Goal: Task Accomplishment & Management: Use online tool/utility

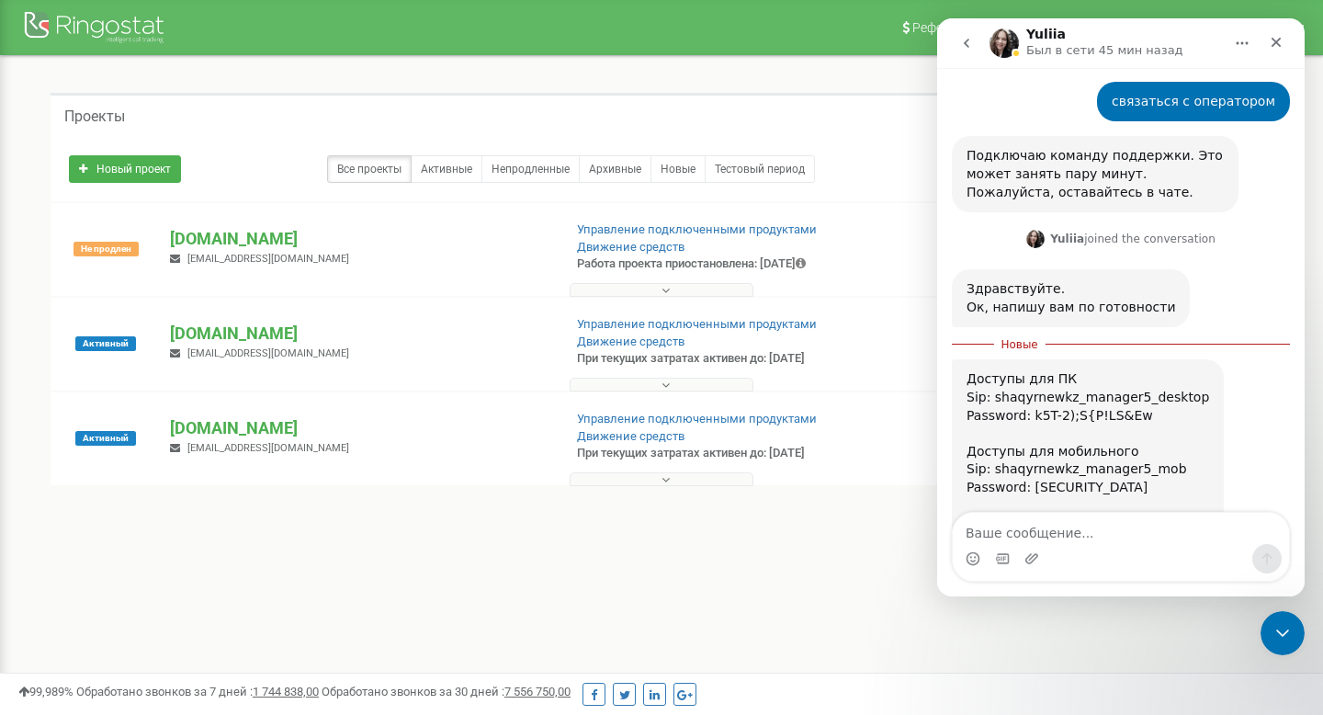
scroll to position [865, 0]
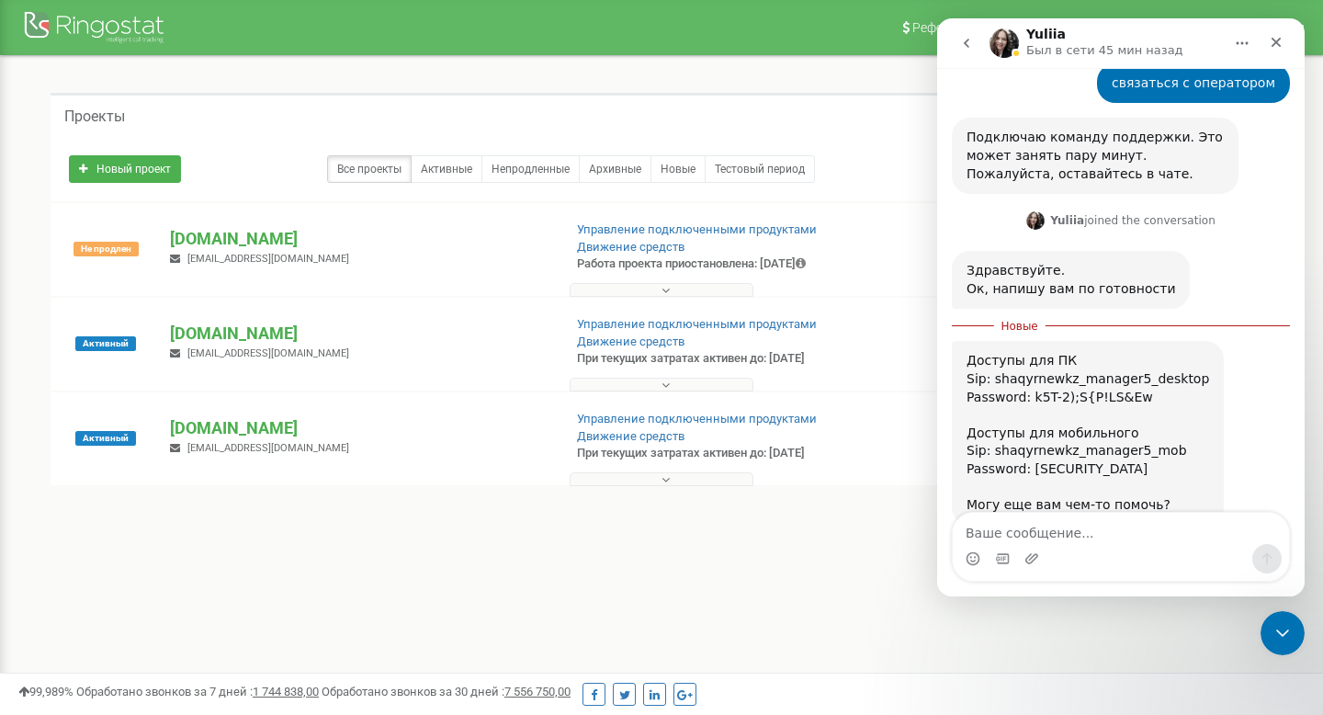
click at [1100, 536] on textarea "Ваше сообщение..." at bounding box center [1121, 528] width 336 height 31
type textarea "P"
type textarea "З"
type textarea "номера подключили?"
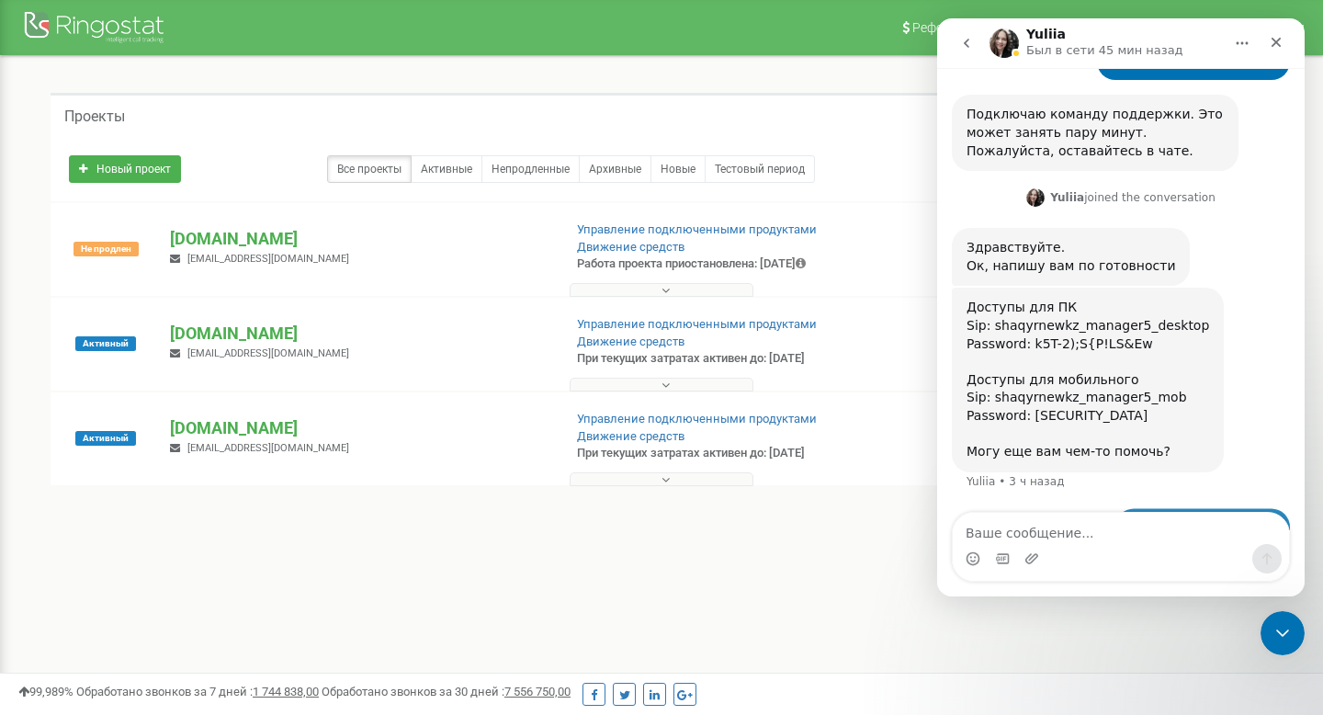
scroll to position [889, 0]
click at [986, 47] on div "Мессенджер Intercom" at bounding box center [968, 43] width 39 height 35
click at [974, 42] on button "go back" at bounding box center [966, 43] width 35 height 35
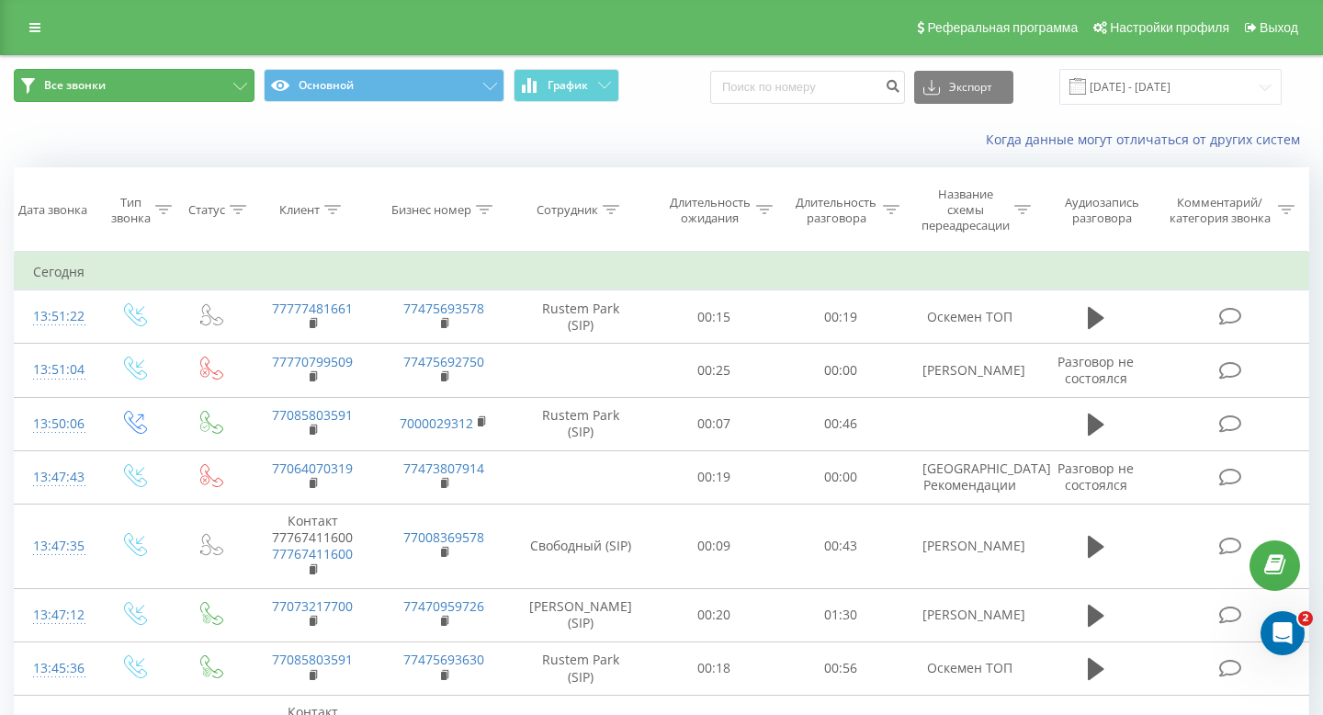
click at [236, 81] on button "Все звонки" at bounding box center [134, 85] width 241 height 33
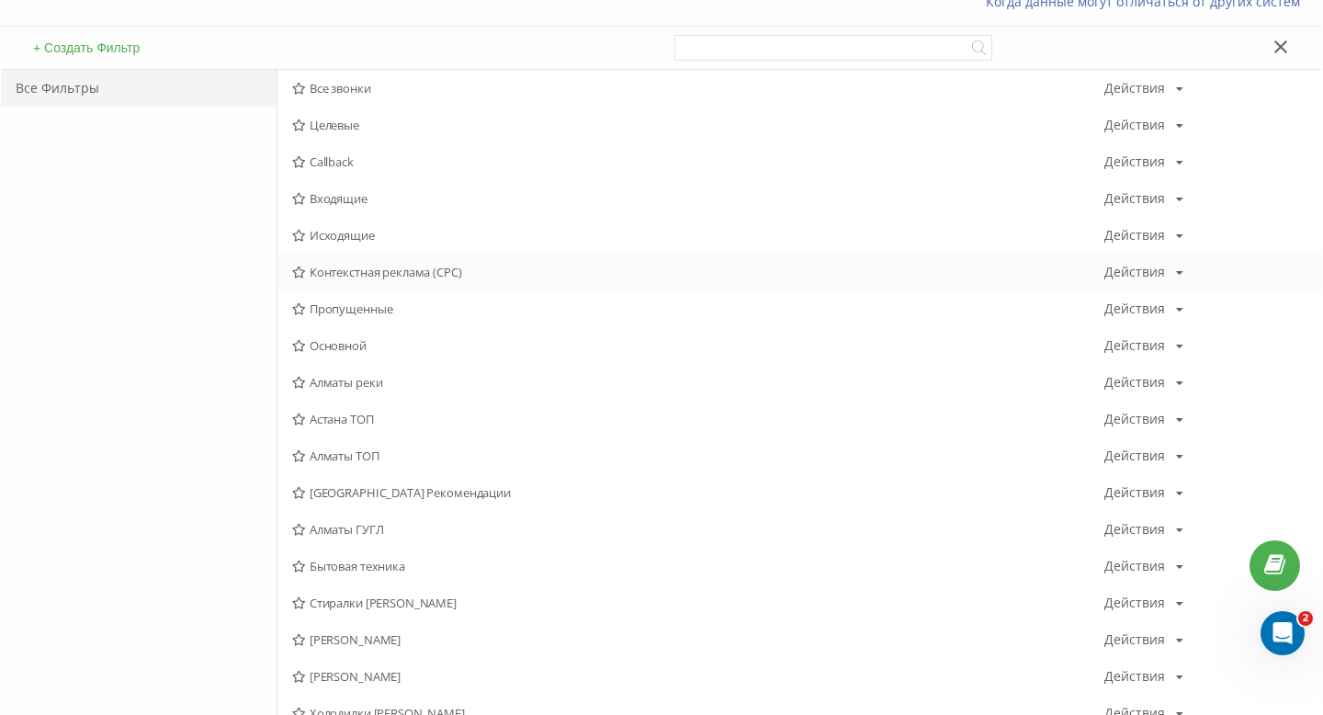
scroll to position [200, 0]
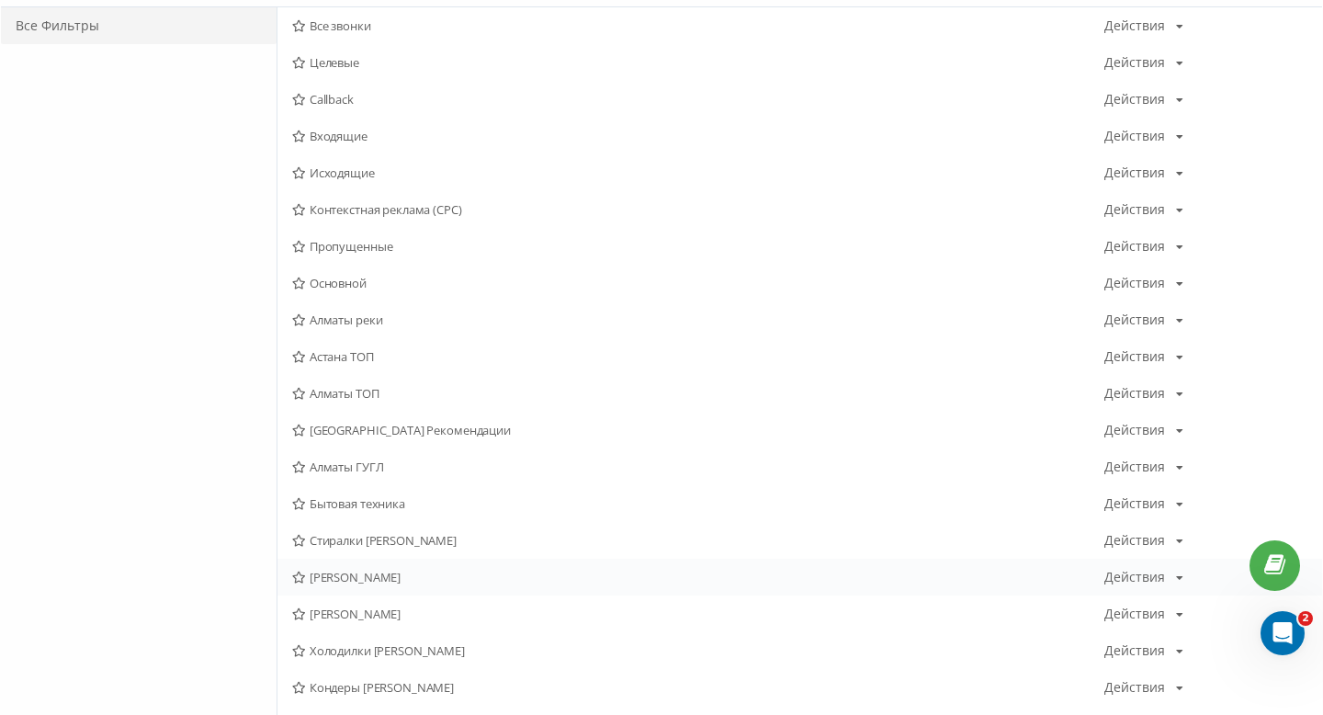
click at [383, 583] on span "[PERSON_NAME]" at bounding box center [698, 576] width 812 height 13
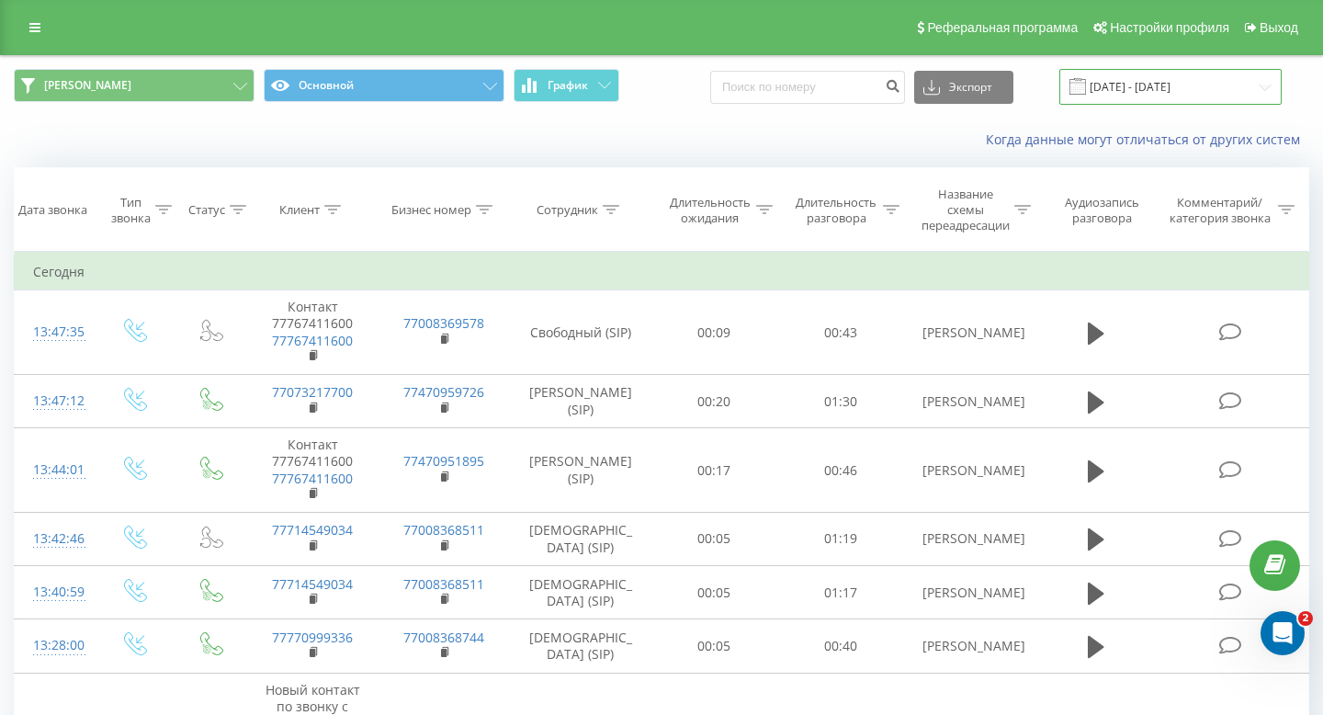
click at [1135, 84] on input "[DATE] - [DATE]" at bounding box center [1170, 87] width 222 height 36
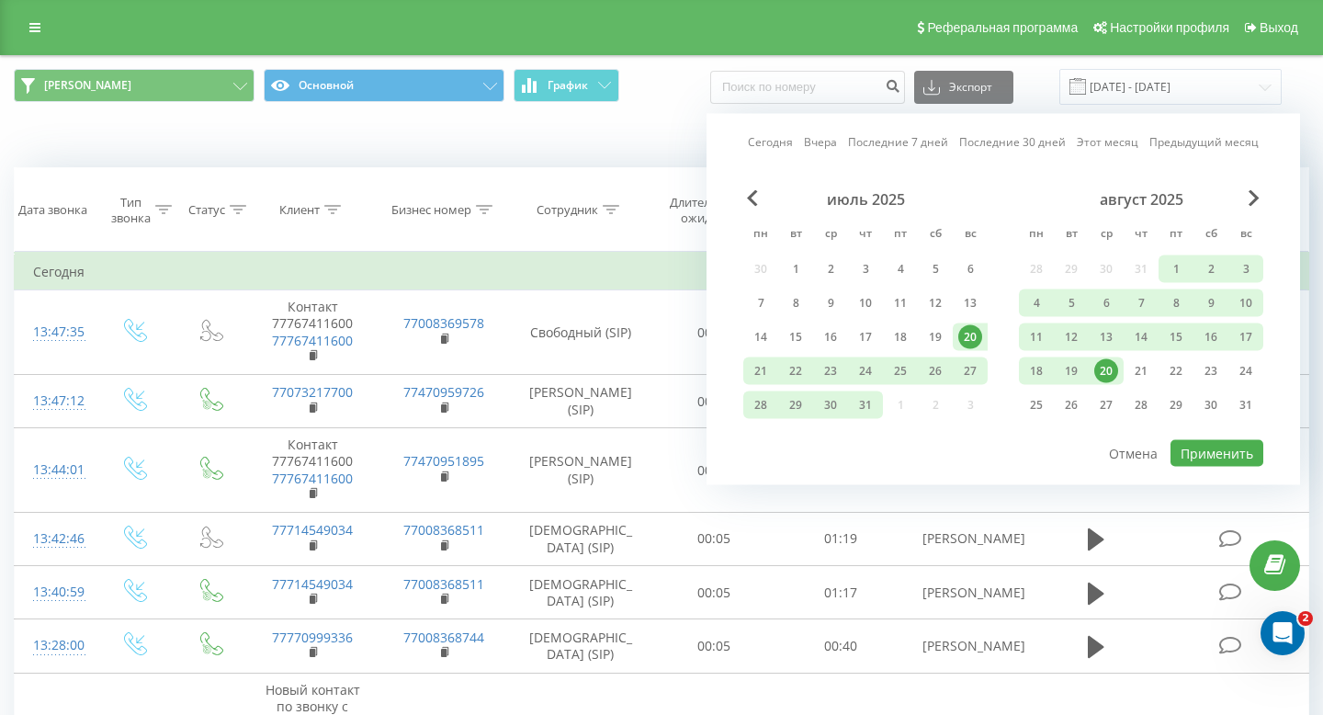
click at [829, 136] on link "Вчера" at bounding box center [820, 141] width 33 height 17
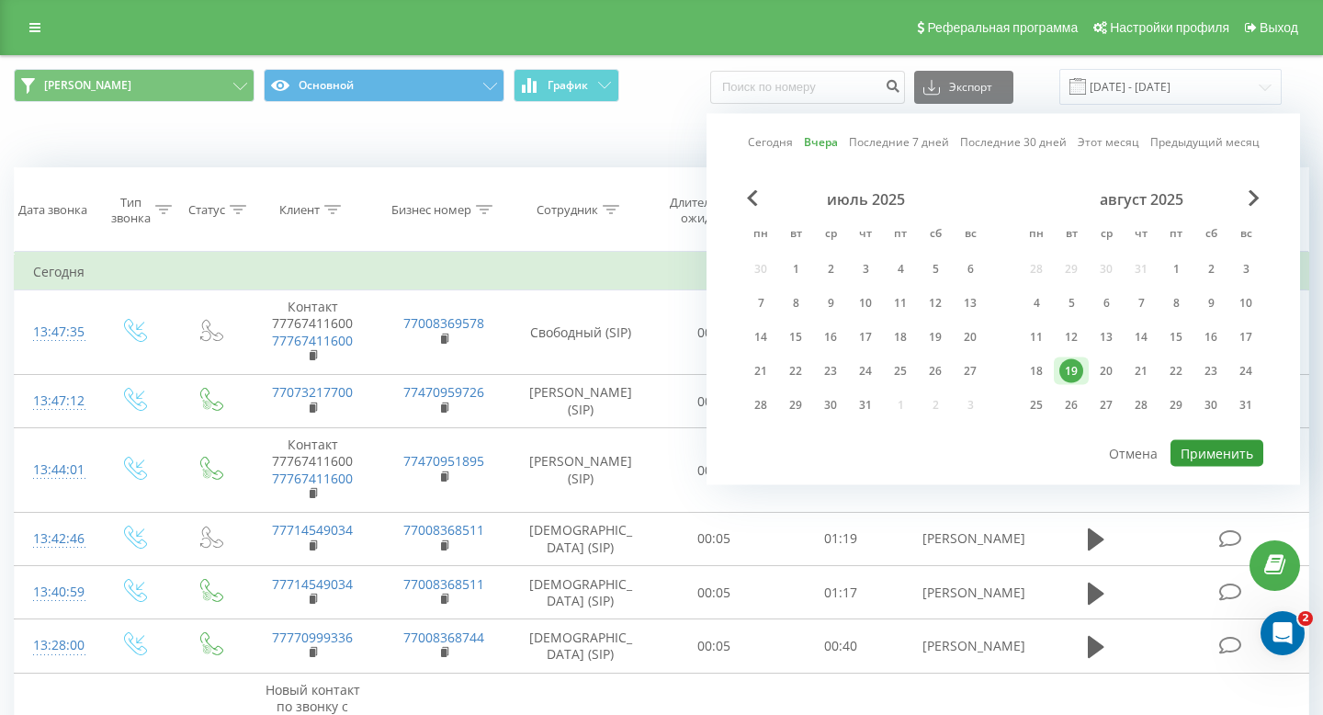
click at [1213, 440] on button "Применить" at bounding box center [1216, 453] width 93 height 27
type input "[DATE] - [DATE]"
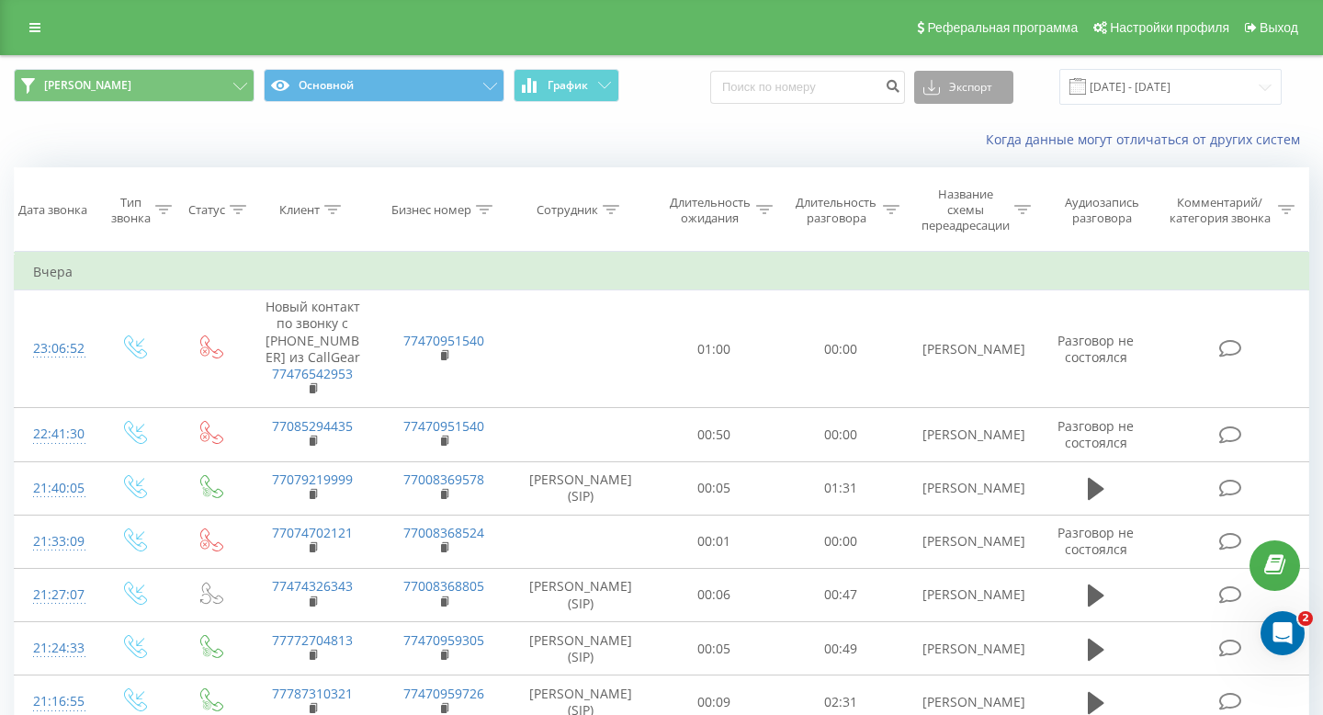
click at [977, 97] on button "Экспорт" at bounding box center [963, 87] width 99 height 33
click at [963, 163] on div ".xls" at bounding box center [963, 154] width 97 height 33
click at [1013, 92] on button "Экспорт" at bounding box center [963, 87] width 99 height 33
click at [999, 151] on div ".xls" at bounding box center [963, 154] width 97 height 33
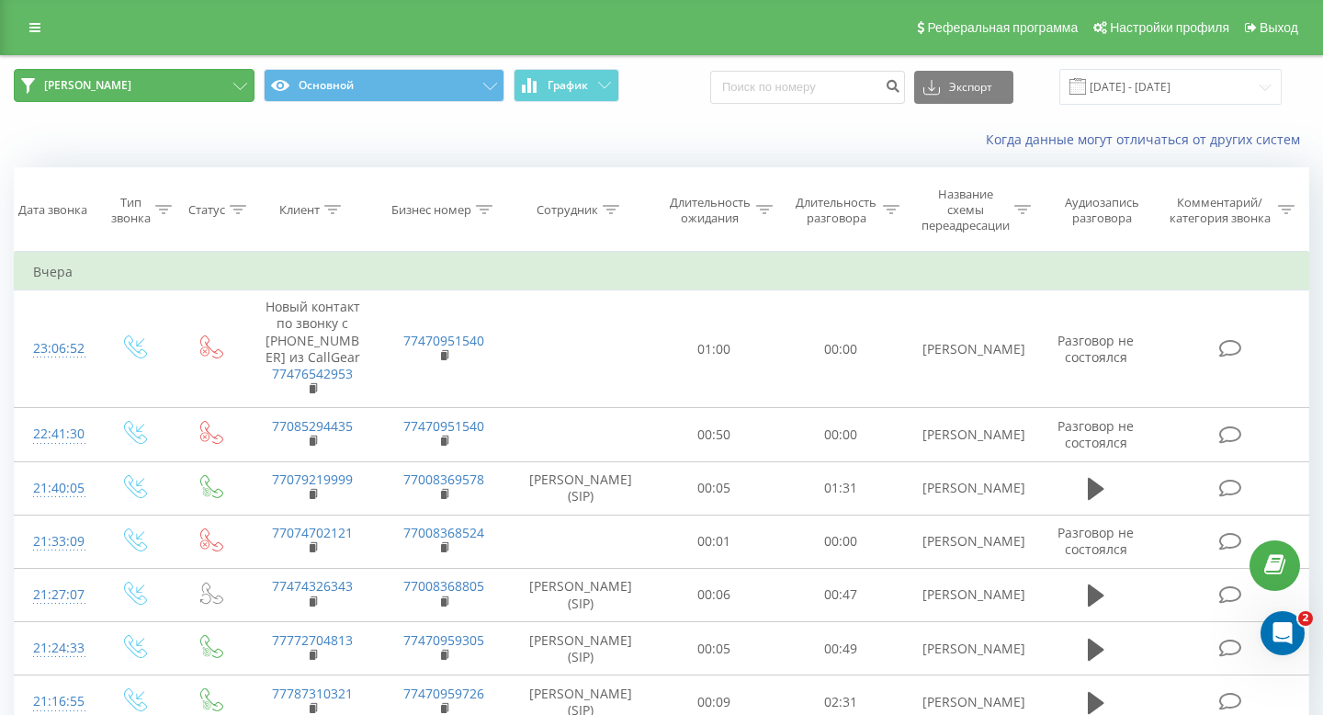
click at [229, 91] on button "Сергей Алматы" at bounding box center [134, 85] width 241 height 33
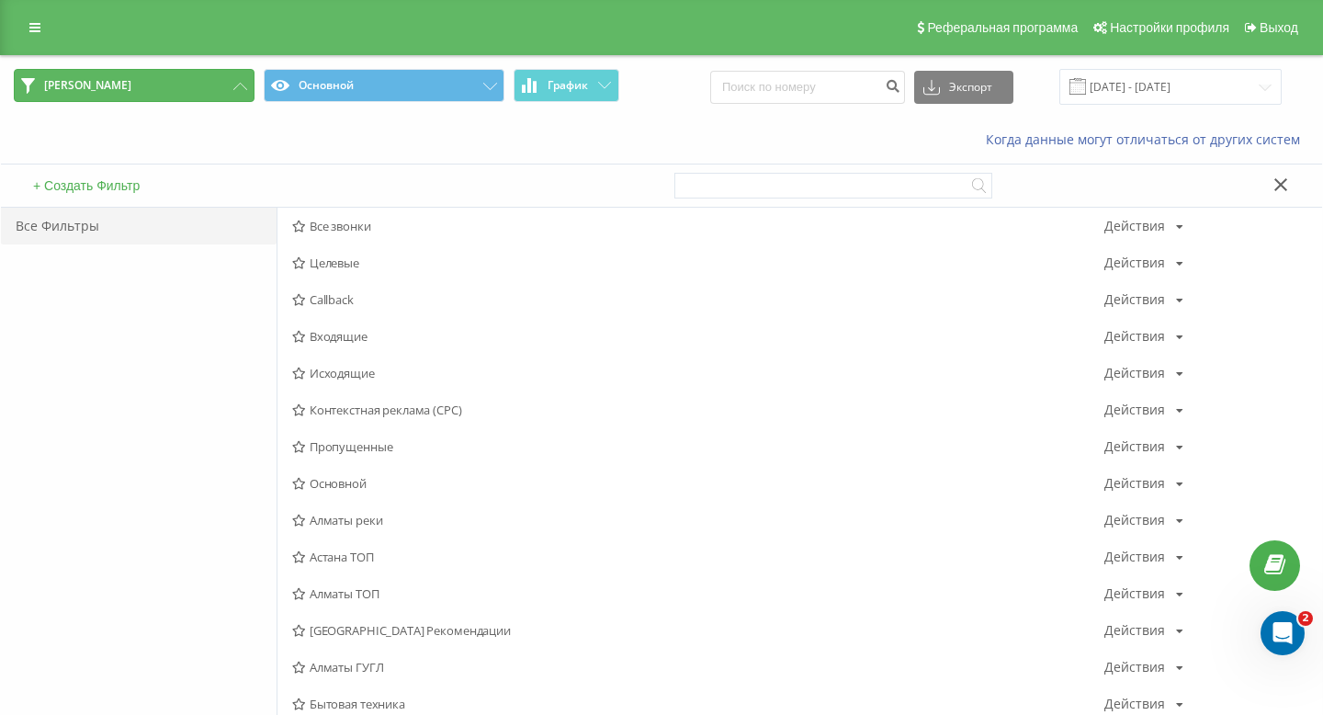
click at [218, 100] on button "Сергей Алматы" at bounding box center [134, 85] width 241 height 33
